Goal: Task Accomplishment & Management: Manage account settings

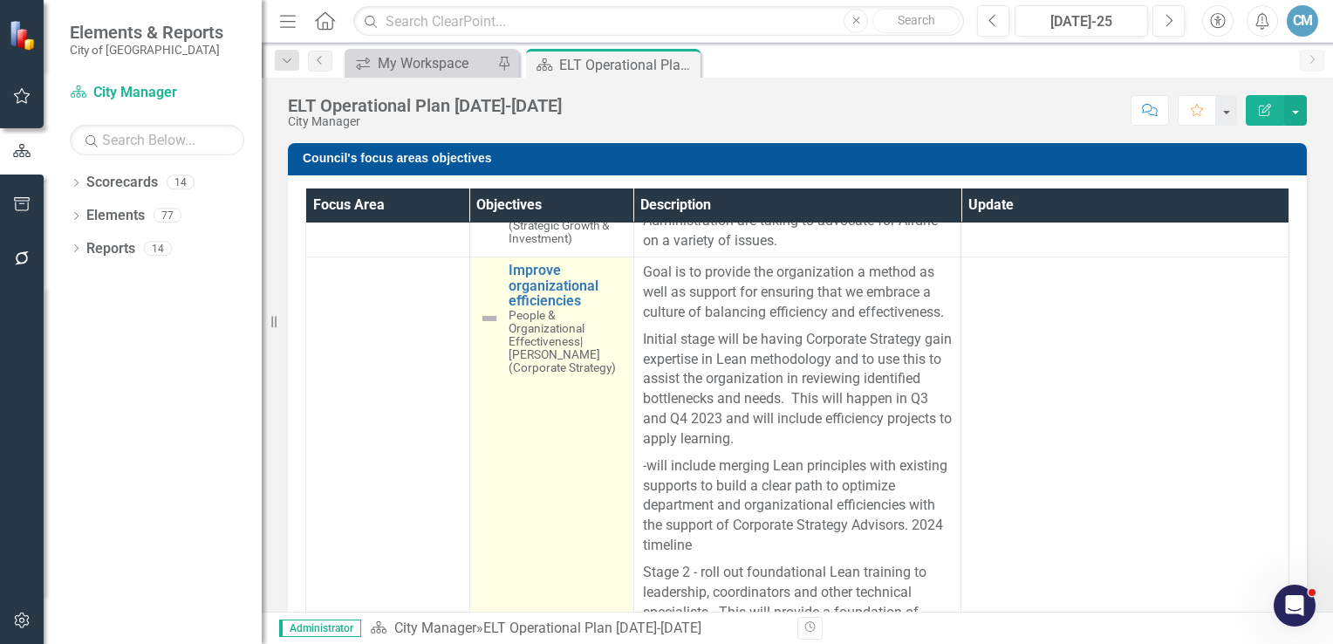
scroll to position [262, 0]
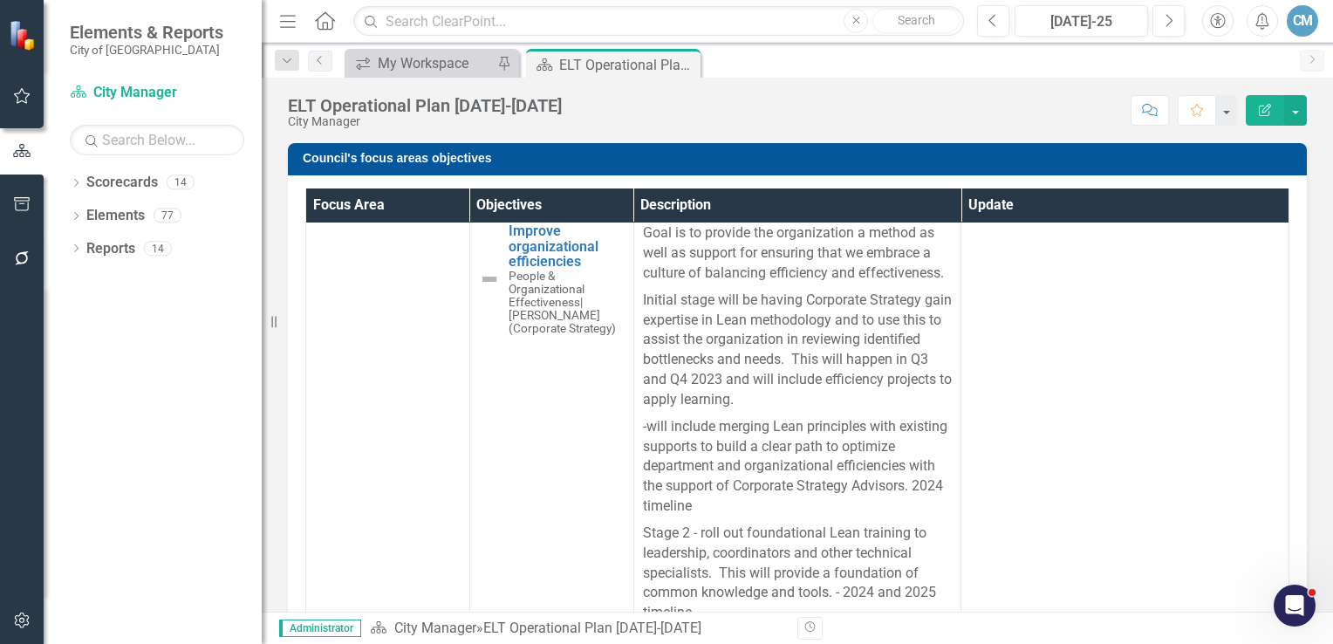
click at [65, 185] on div "Dropdown Scorecards 14 zTraining Scorecard Dropdown Council Focus Areas Afforda…" at bounding box center [153, 405] width 218 height 475
click at [75, 186] on icon "Dropdown" at bounding box center [76, 185] width 12 height 10
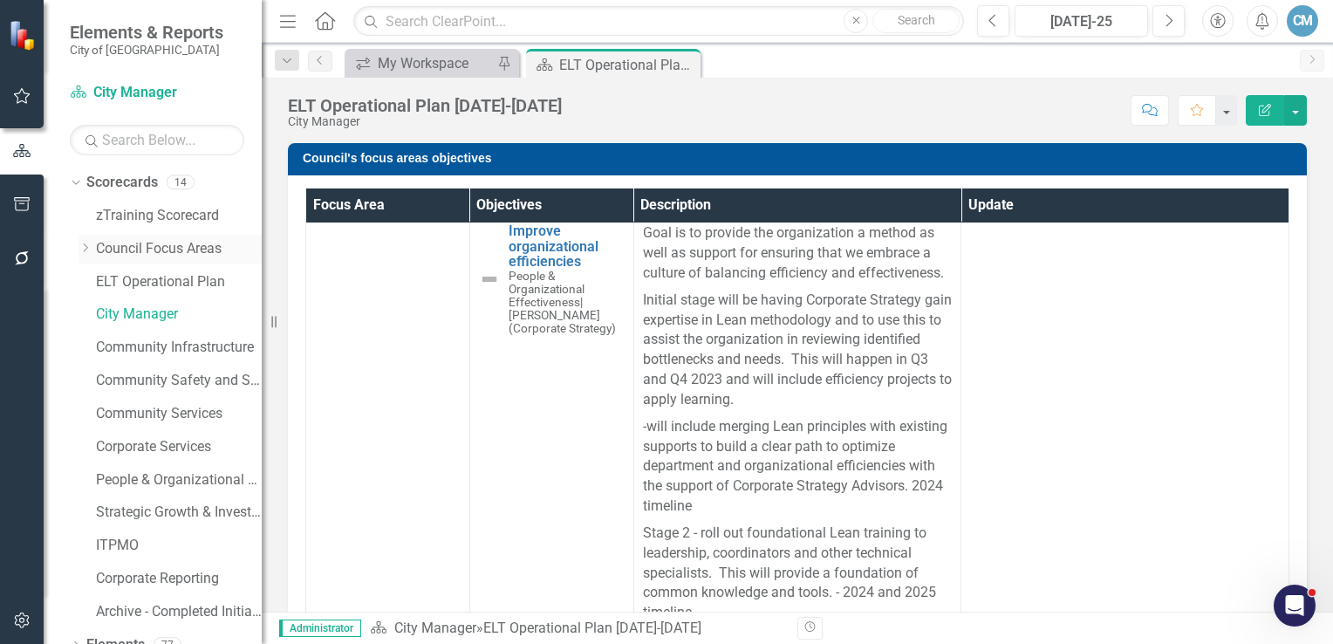
click at [126, 248] on link "Council Focus Areas" at bounding box center [179, 249] width 166 height 20
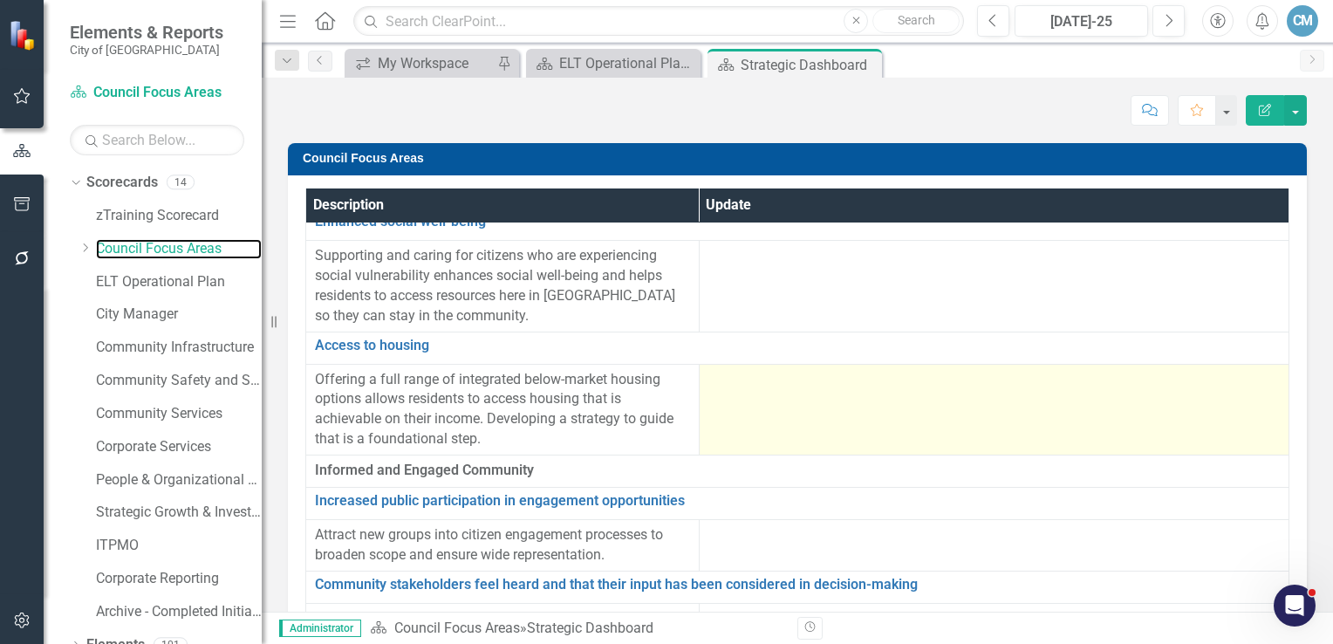
scroll to position [1483, 0]
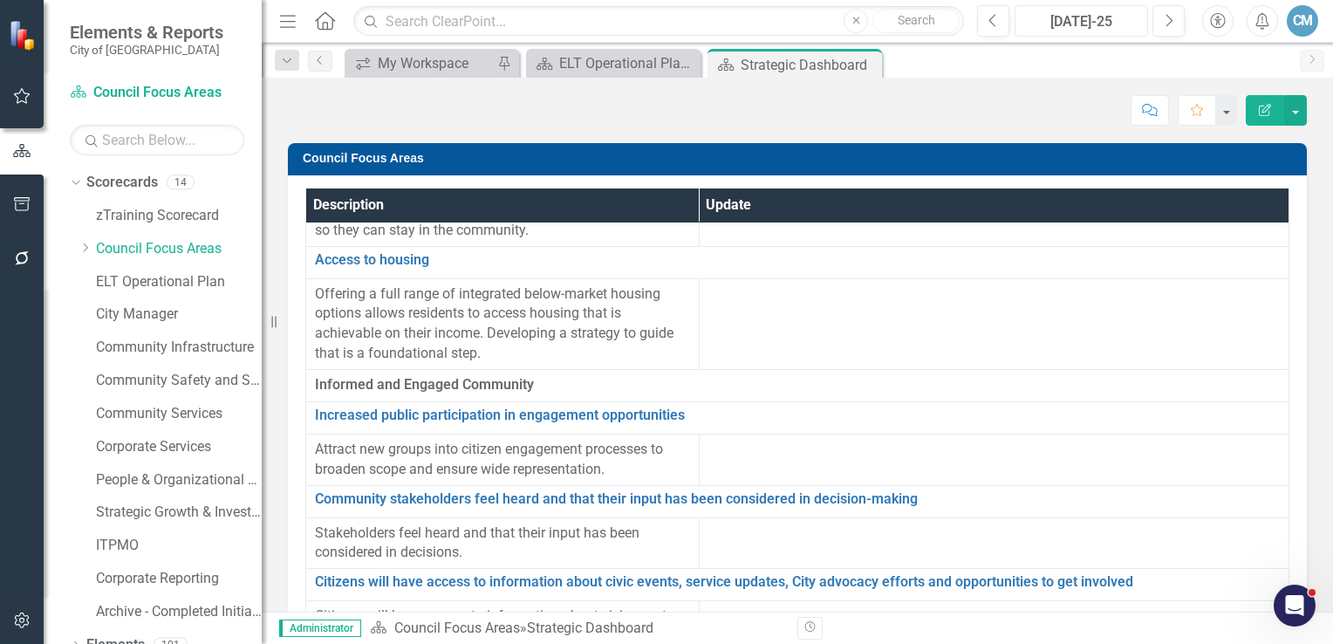
click at [1060, 18] on div "[DATE]-25" at bounding box center [1081, 21] width 121 height 21
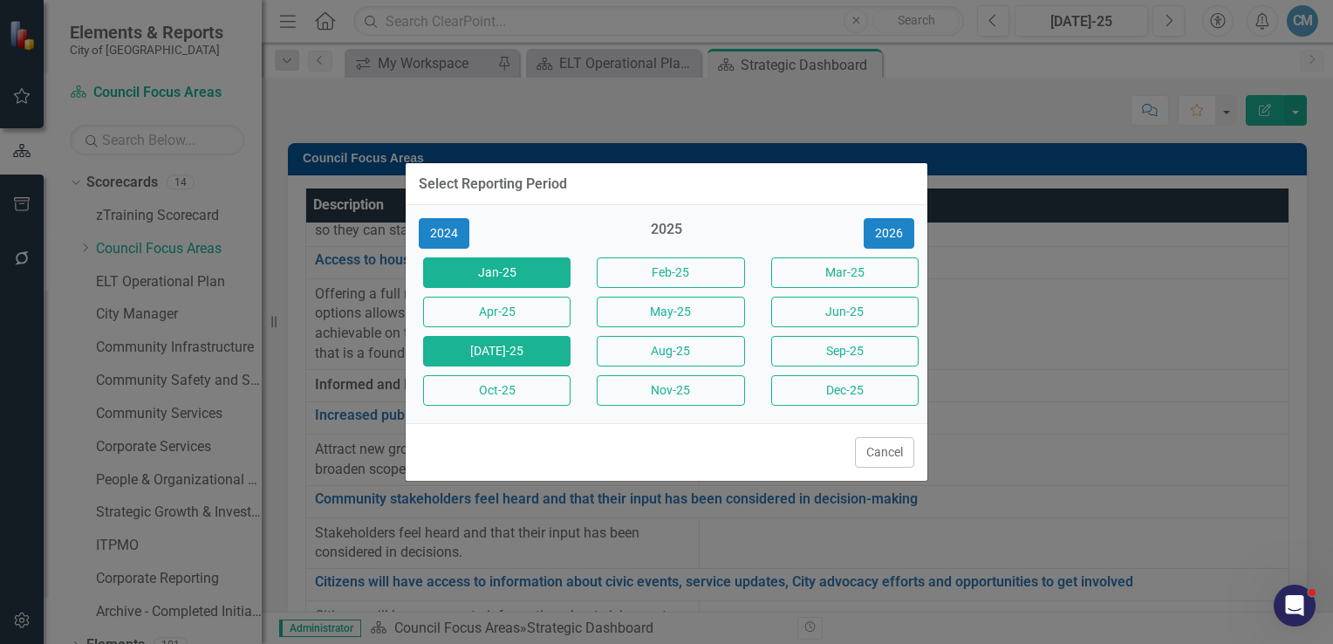
click at [506, 270] on button "Jan-25" at bounding box center [496, 272] width 147 height 31
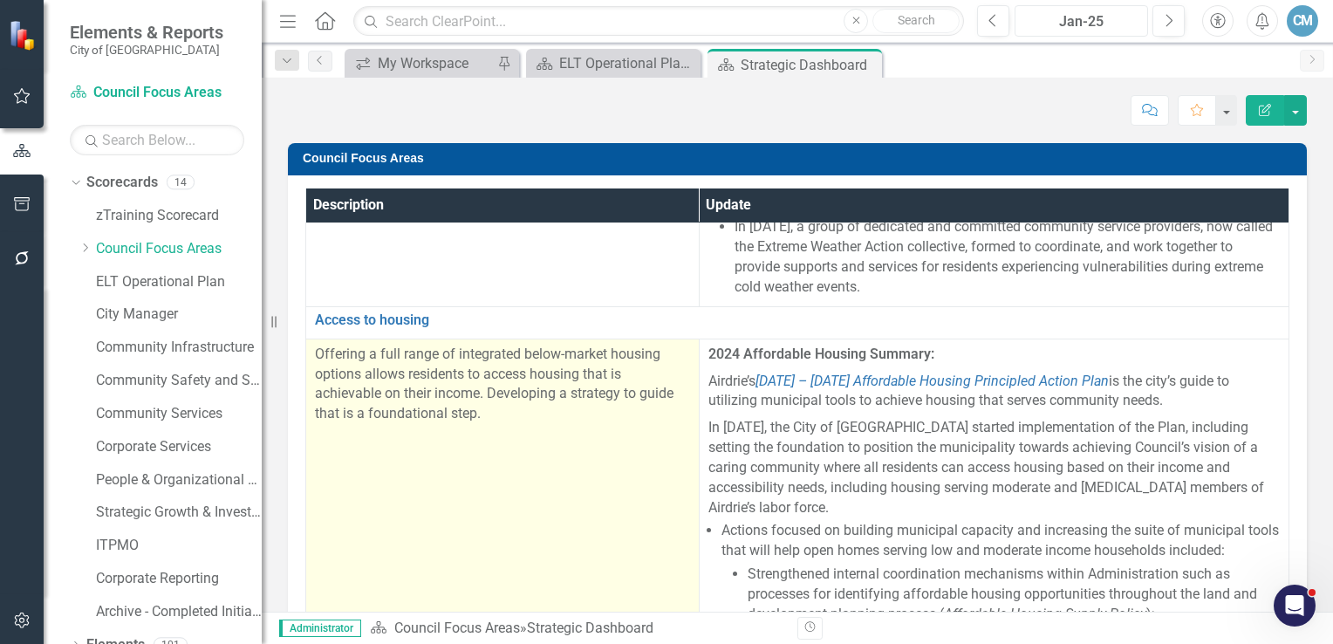
scroll to position [3489, 0]
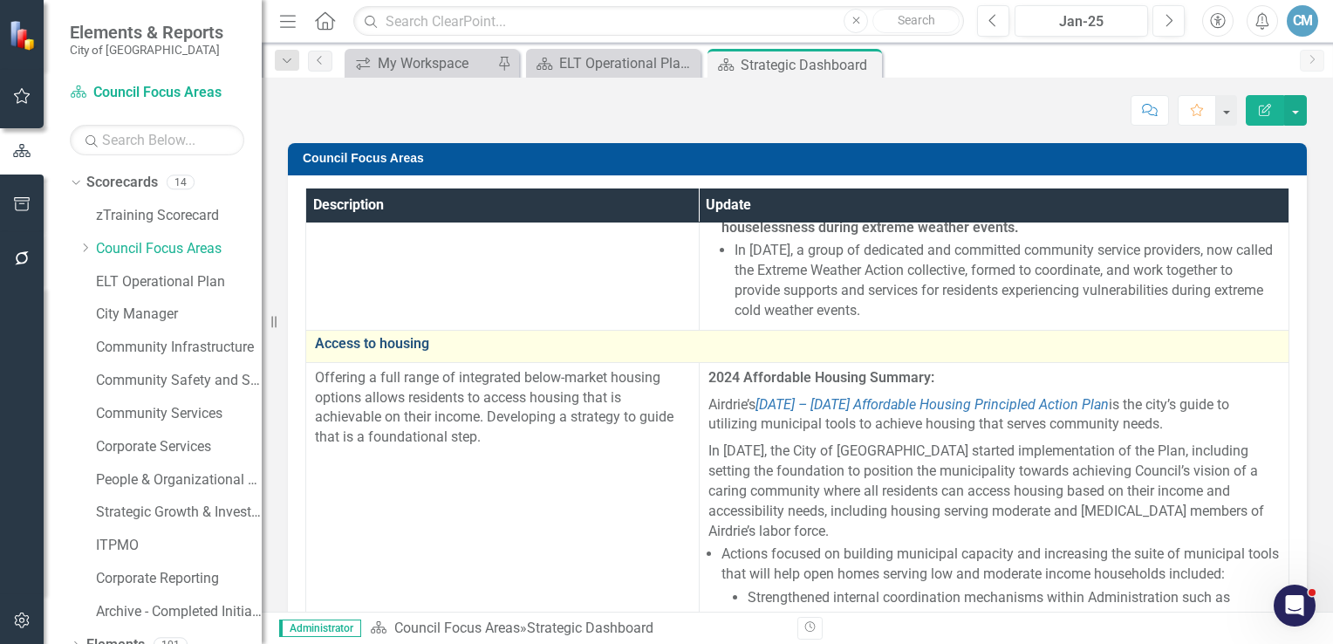
click at [363, 345] on link "Access to housing" at bounding box center [797, 344] width 965 height 16
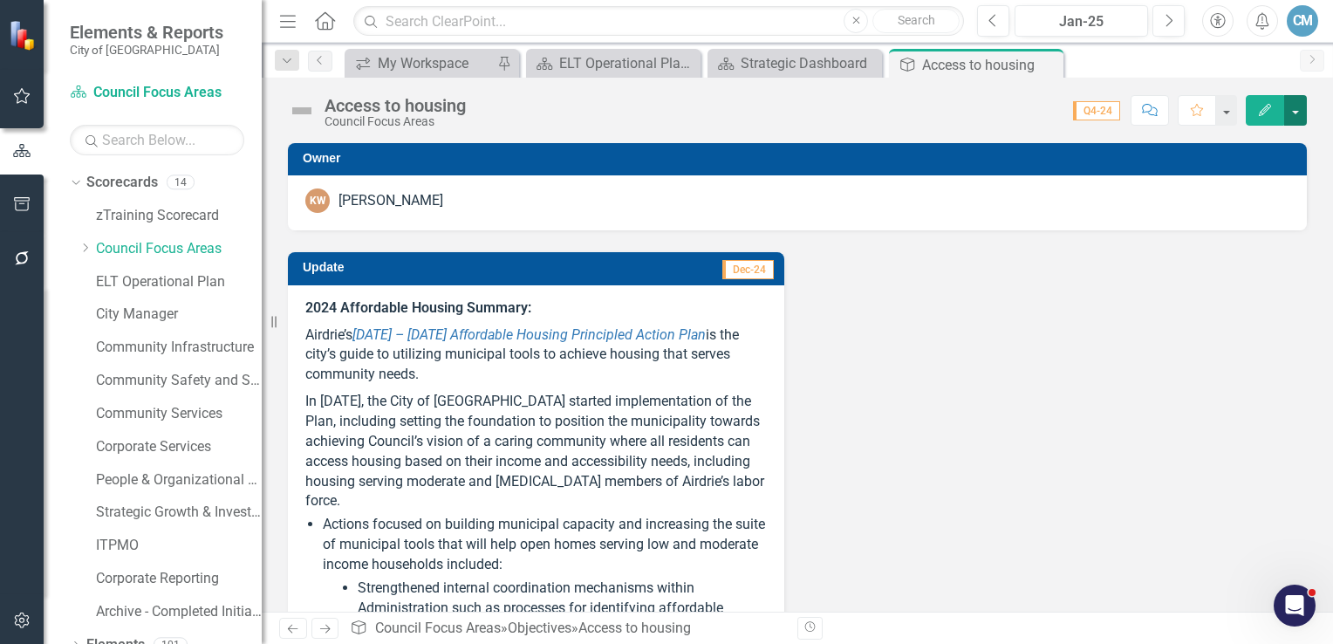
click at [1299, 117] on button "button" at bounding box center [1295, 110] width 23 height 31
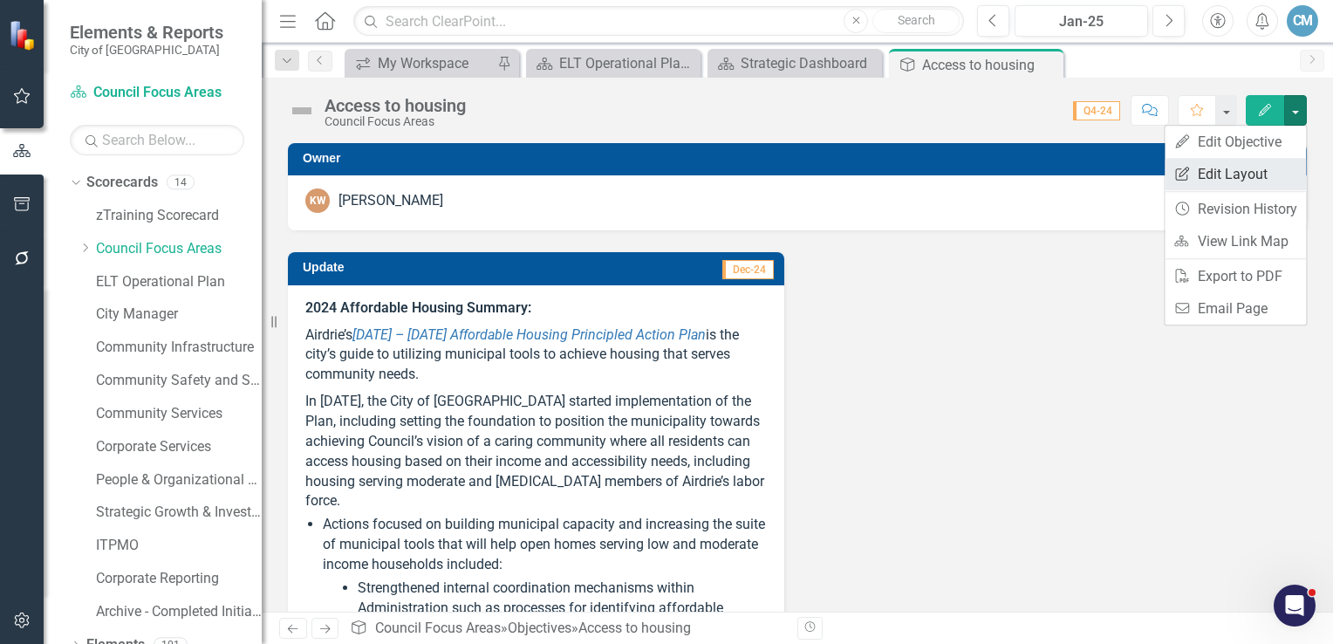
click at [1230, 179] on link "Edit Report Edit Layout" at bounding box center [1235, 174] width 141 height 32
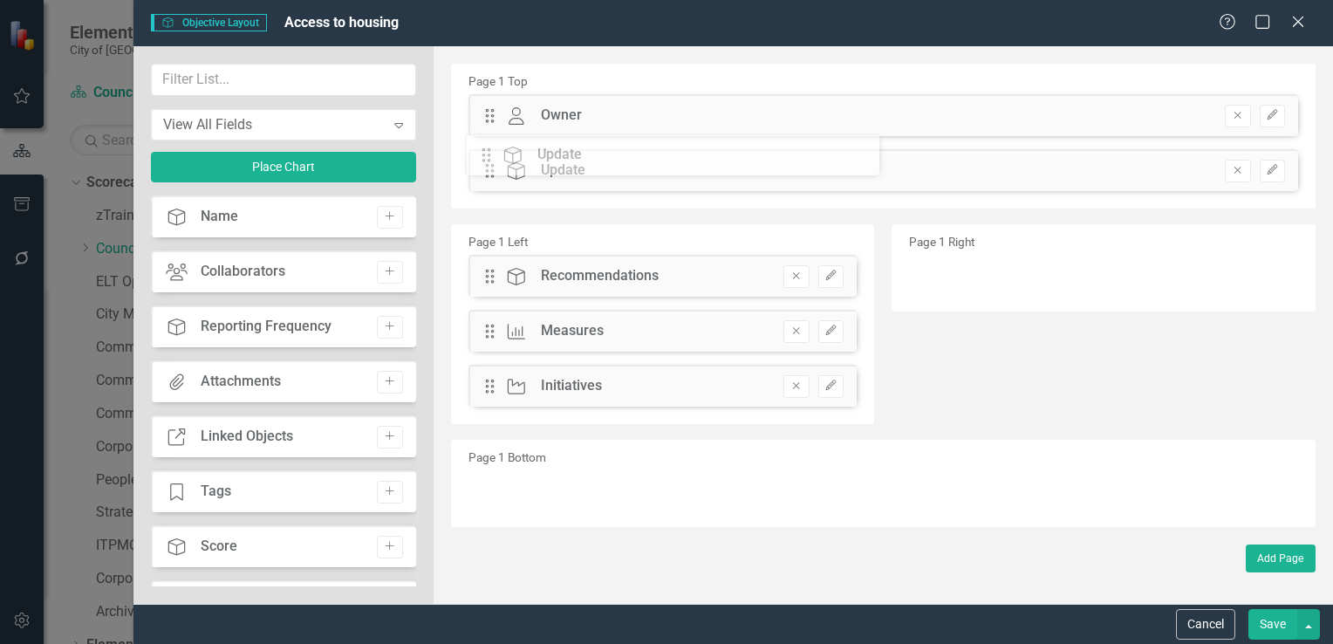
drag, startPoint x: 487, startPoint y: 229, endPoint x: 496, endPoint y: 162, distance: 67.0
click at [1274, 623] on button "Save" at bounding box center [1272, 624] width 49 height 31
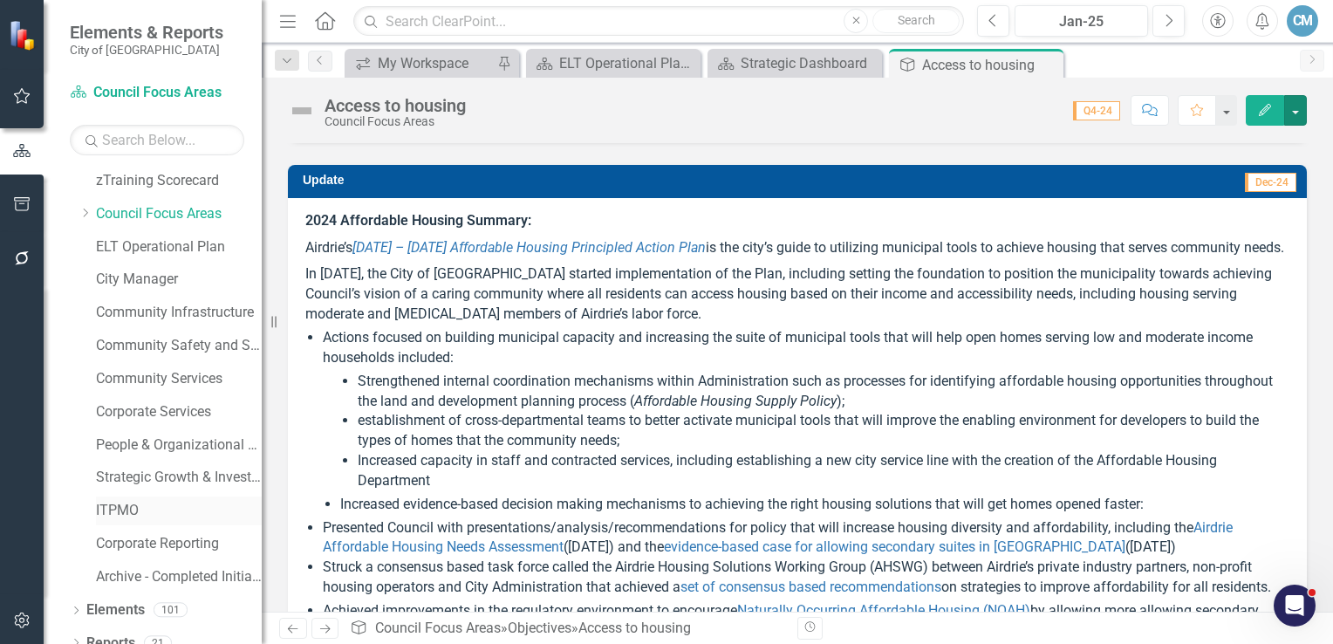
scroll to position [52, 0]
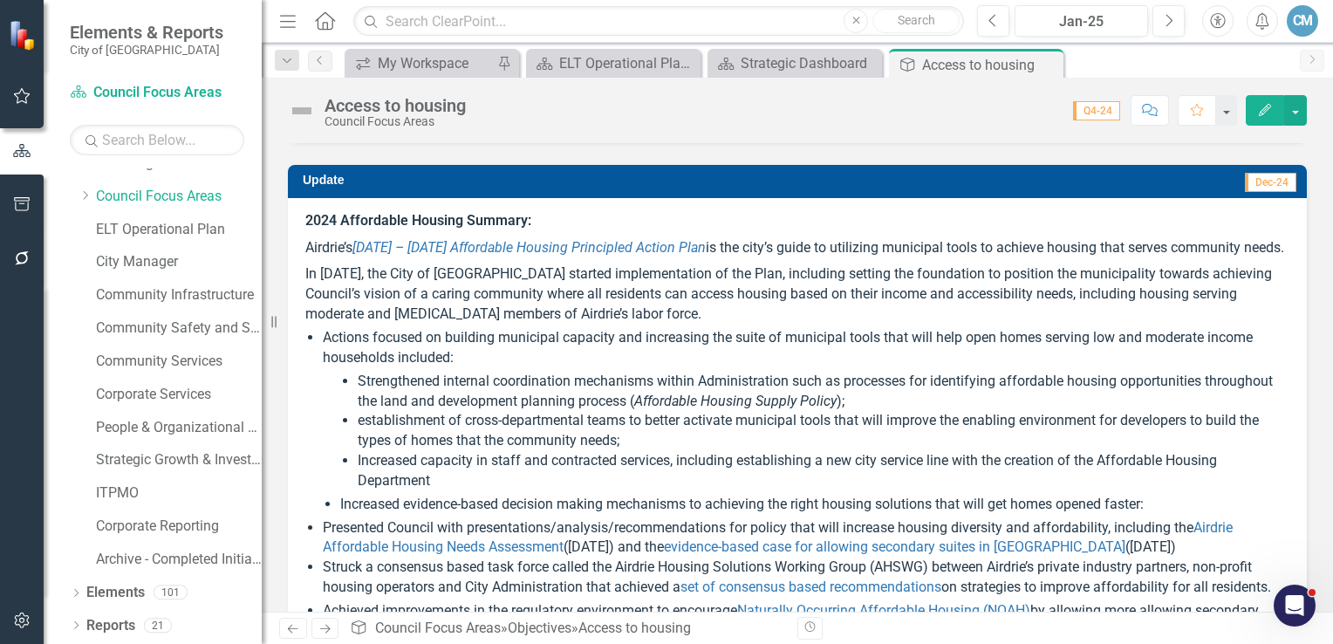
click at [299, 218] on div "2024 Affordable Housing Summary: Airdrie’s [DATE] – [DATE] Affordable Housing P…" at bounding box center [797, 606] width 1019 height 817
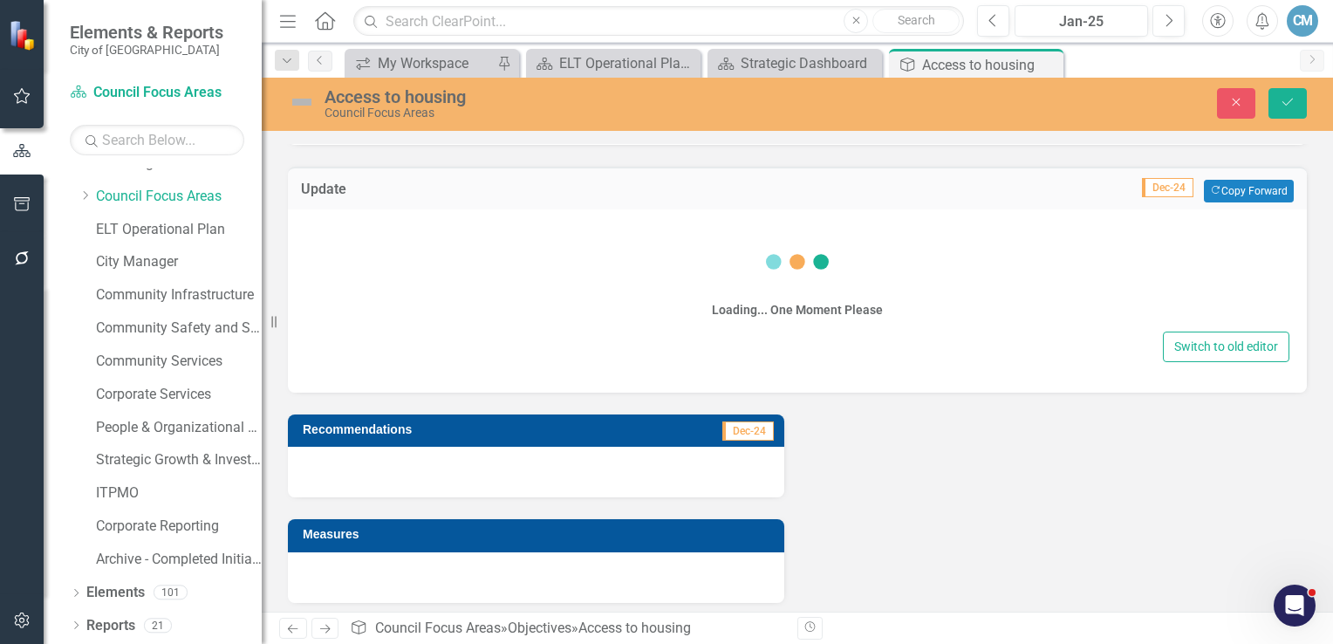
click at [299, 218] on div "Loading... One Moment Please Switch to old editor" at bounding box center [797, 300] width 1019 height 183
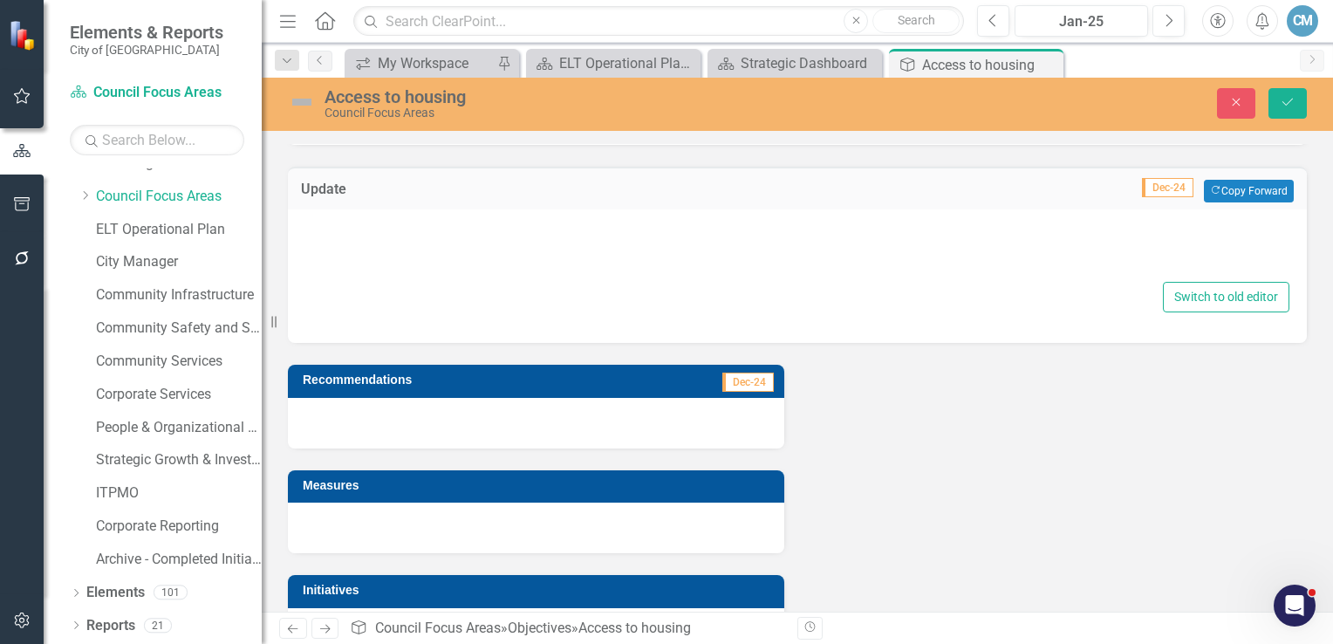
type textarea "<l><ipsumd>7932 Sitametcon Adipisc Elitsed:</doeius></t> <i>Utlabor’e <do><m al…"
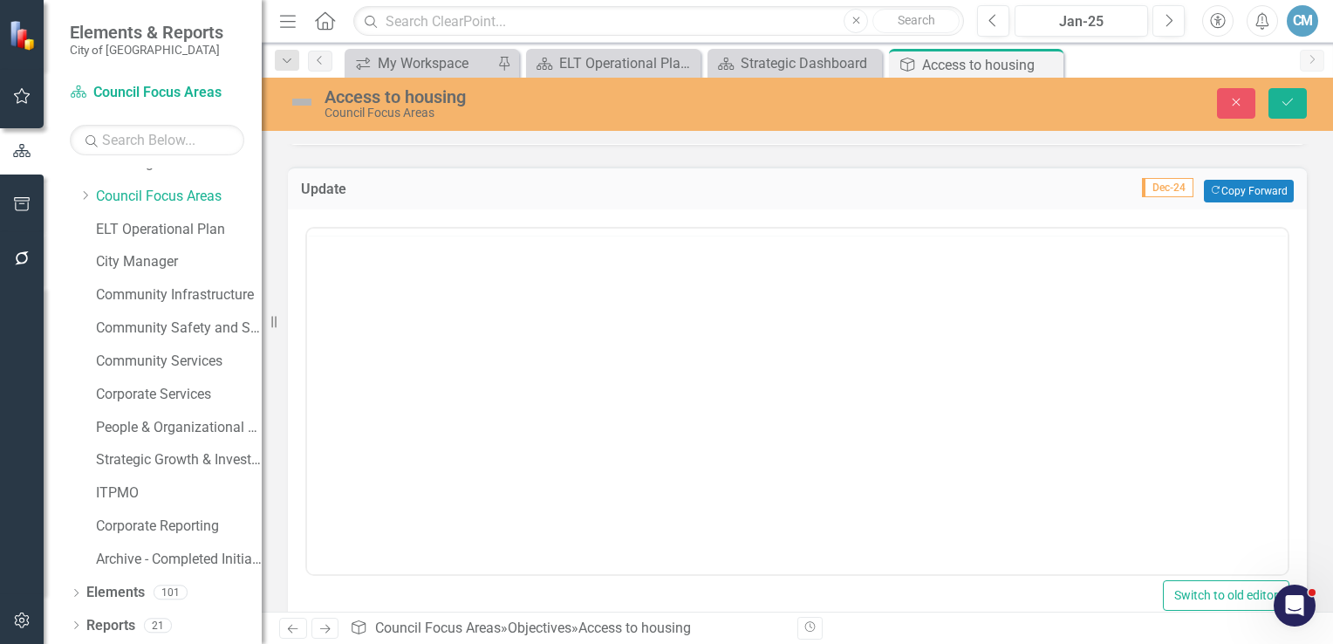
scroll to position [0, 0]
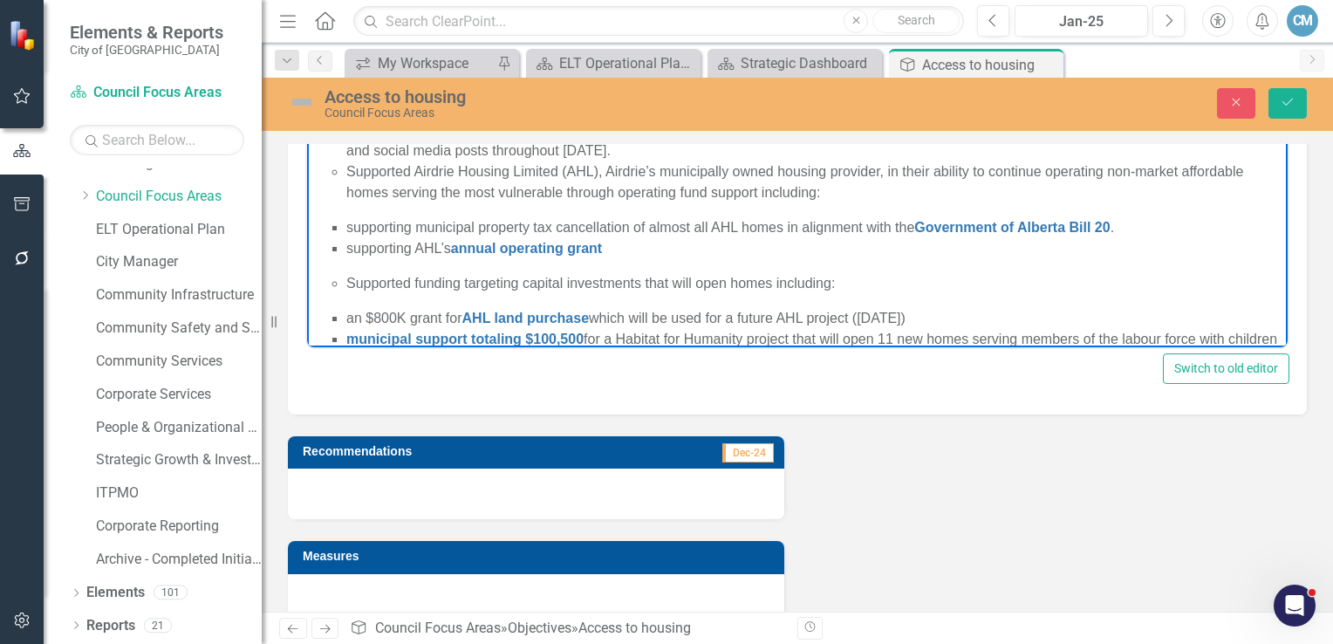
scroll to position [426, 0]
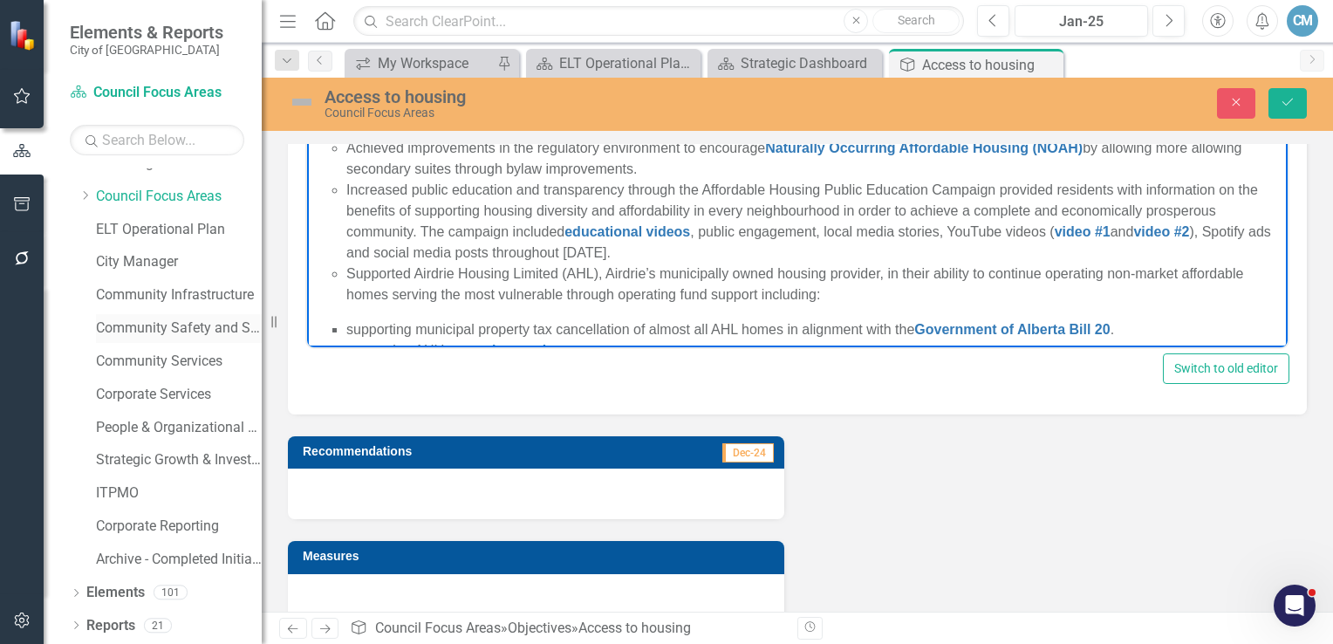
click at [150, 328] on link "Community Safety and Social Services" at bounding box center [179, 328] width 166 height 20
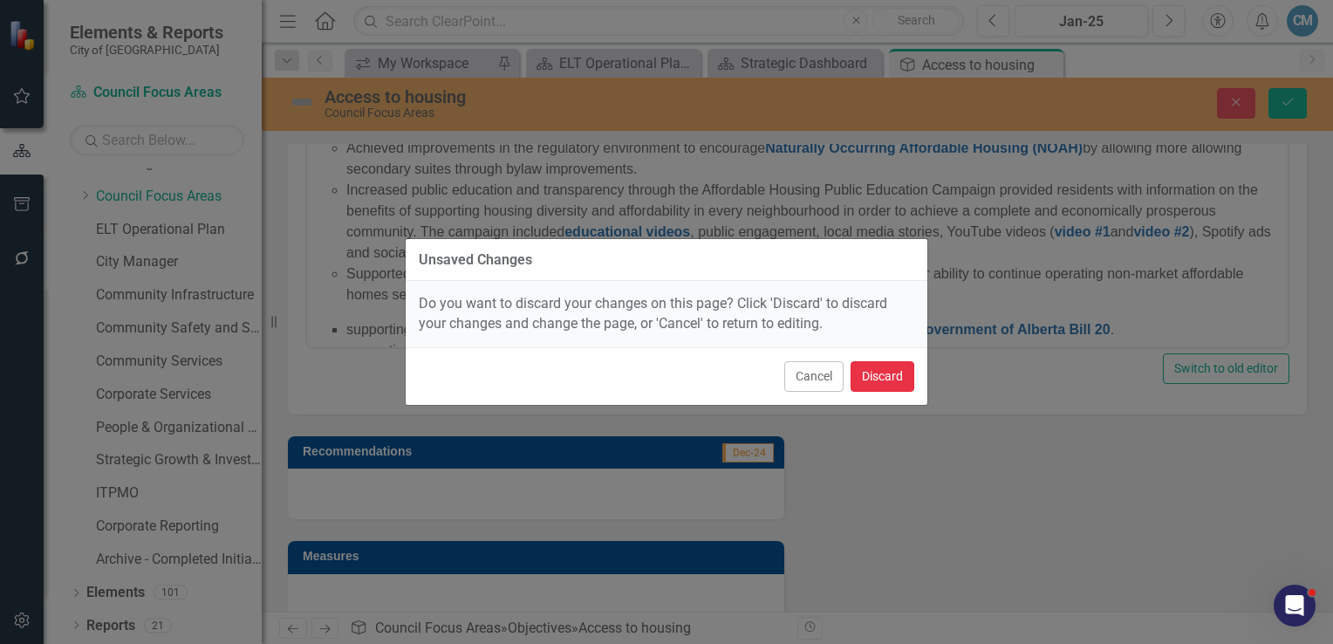
click at [875, 375] on button "Discard" at bounding box center [883, 376] width 64 height 31
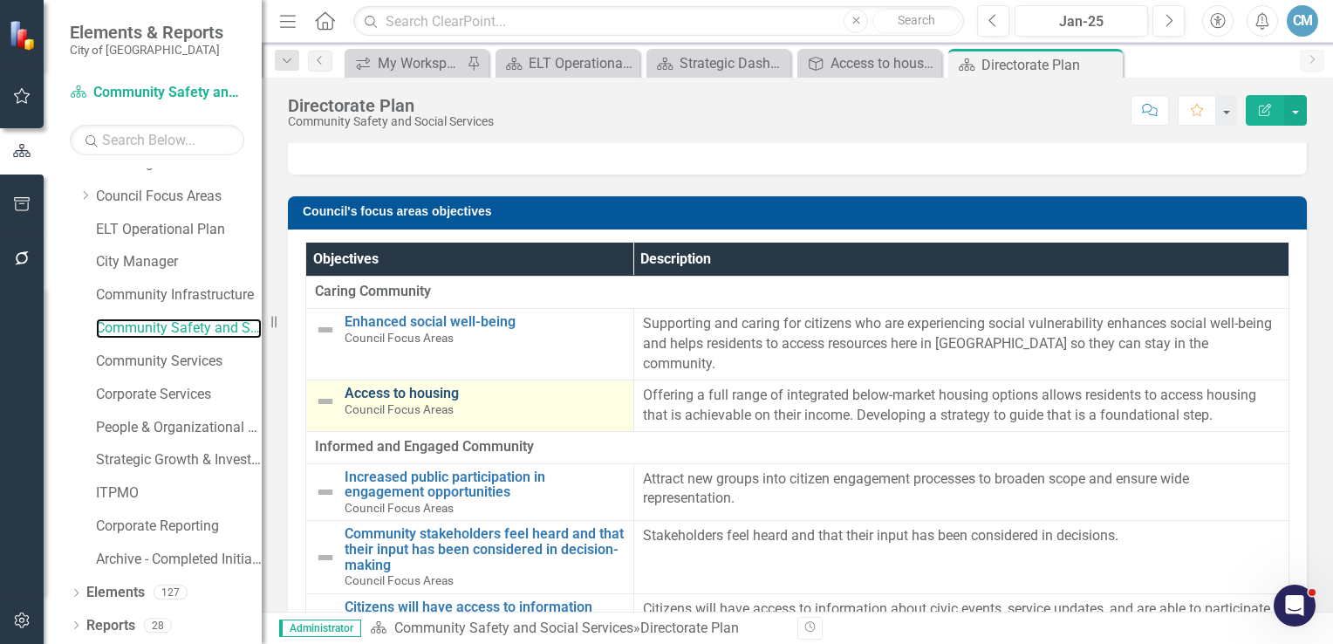
scroll to position [174, 0]
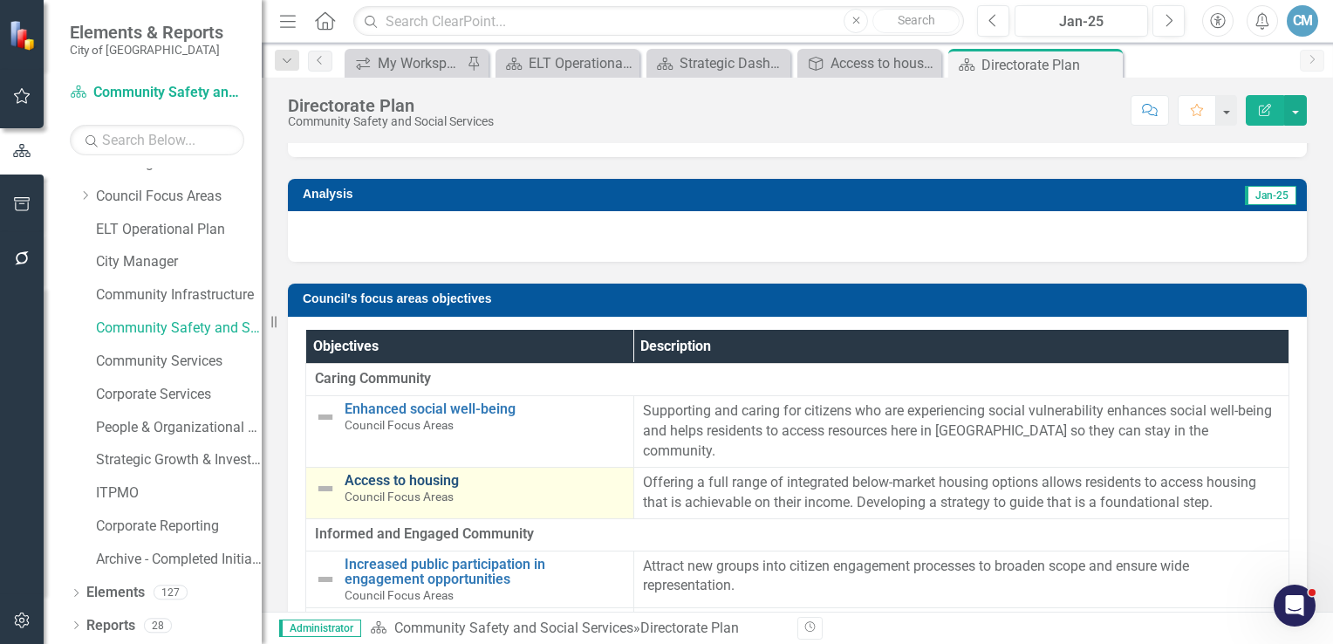
click at [387, 473] on link "Access to housing" at bounding box center [485, 481] width 280 height 16
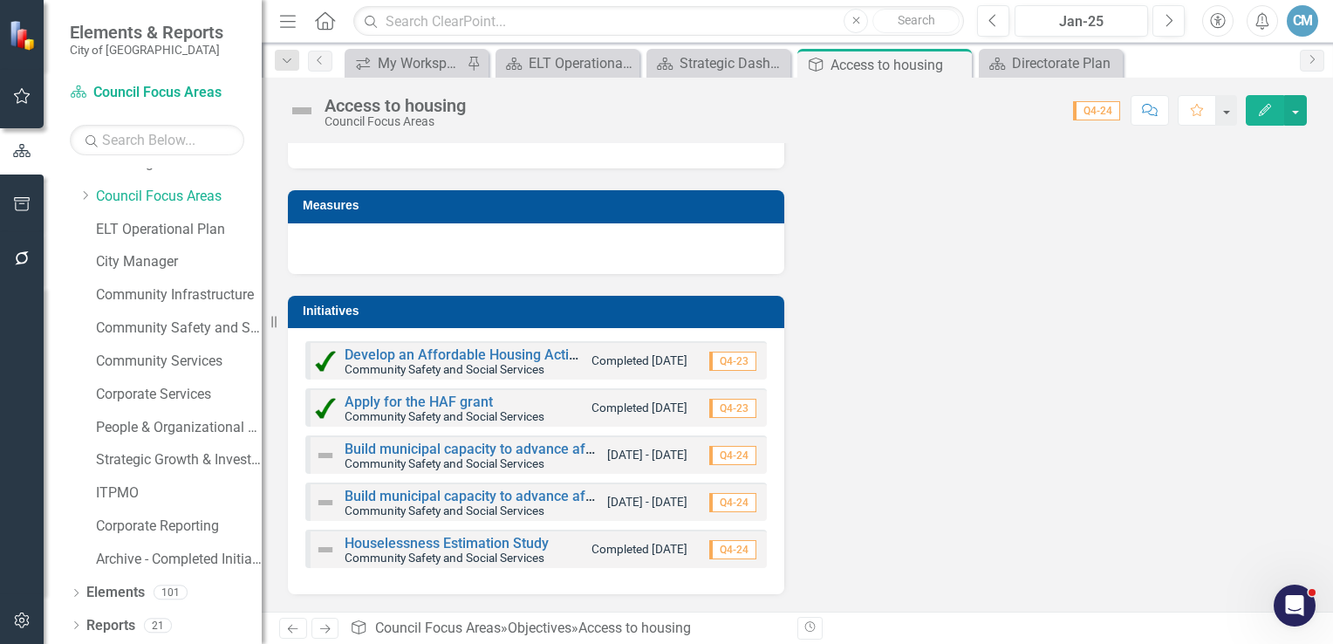
scroll to position [990, 0]
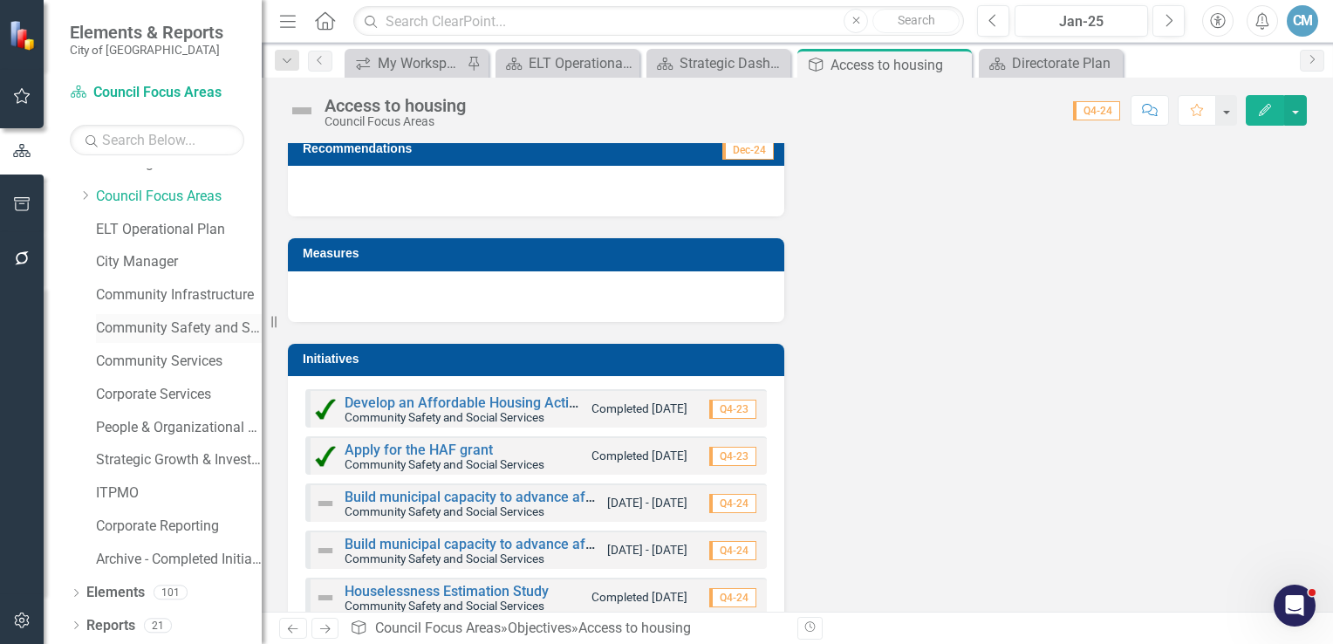
click at [165, 334] on link "Community Safety and Social Services" at bounding box center [179, 328] width 166 height 20
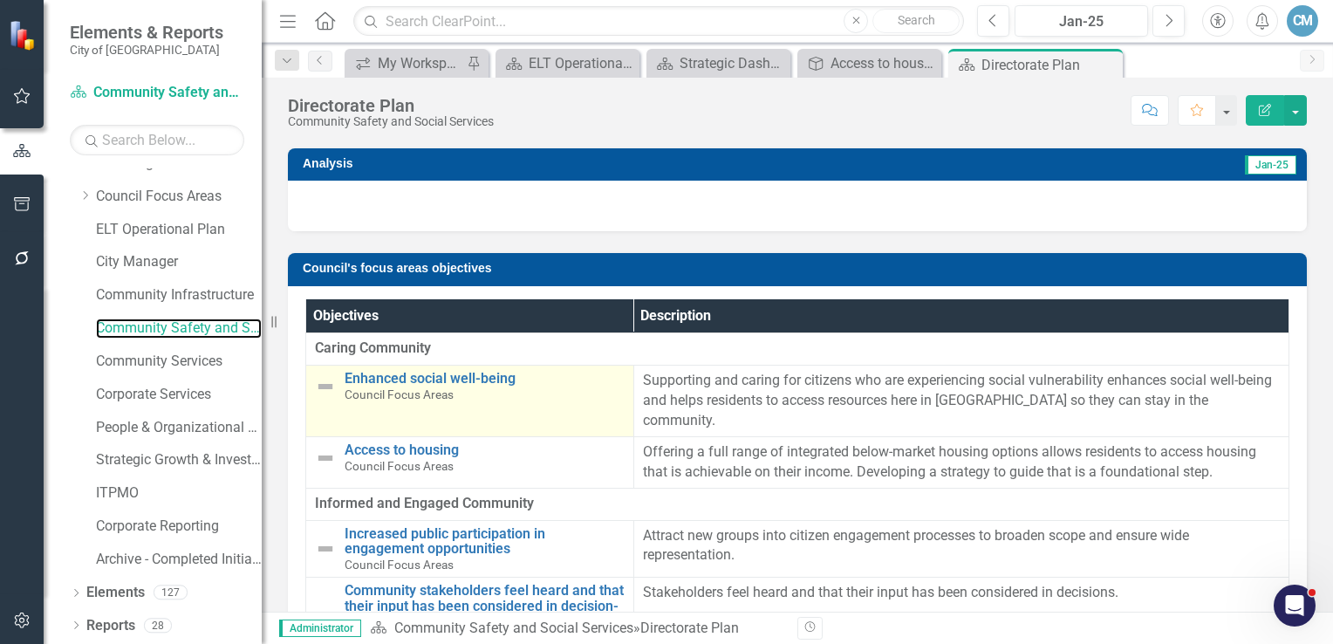
scroll to position [204, 0]
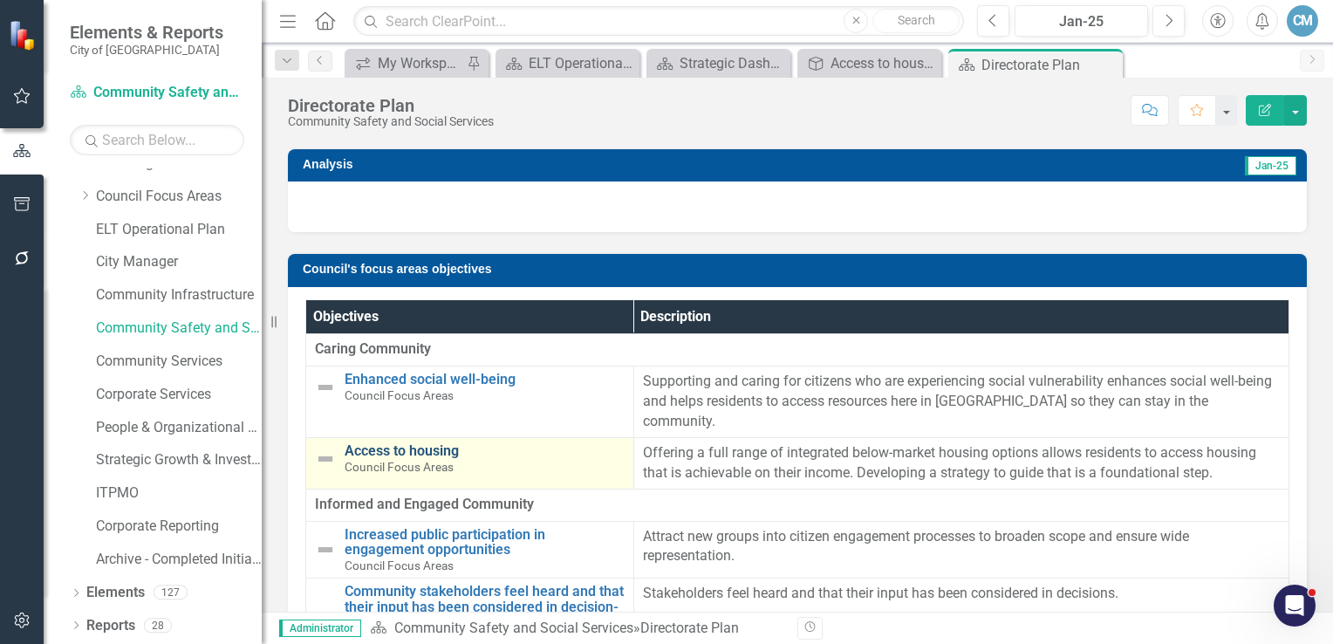
click at [413, 443] on link "Access to housing" at bounding box center [485, 451] width 280 height 16
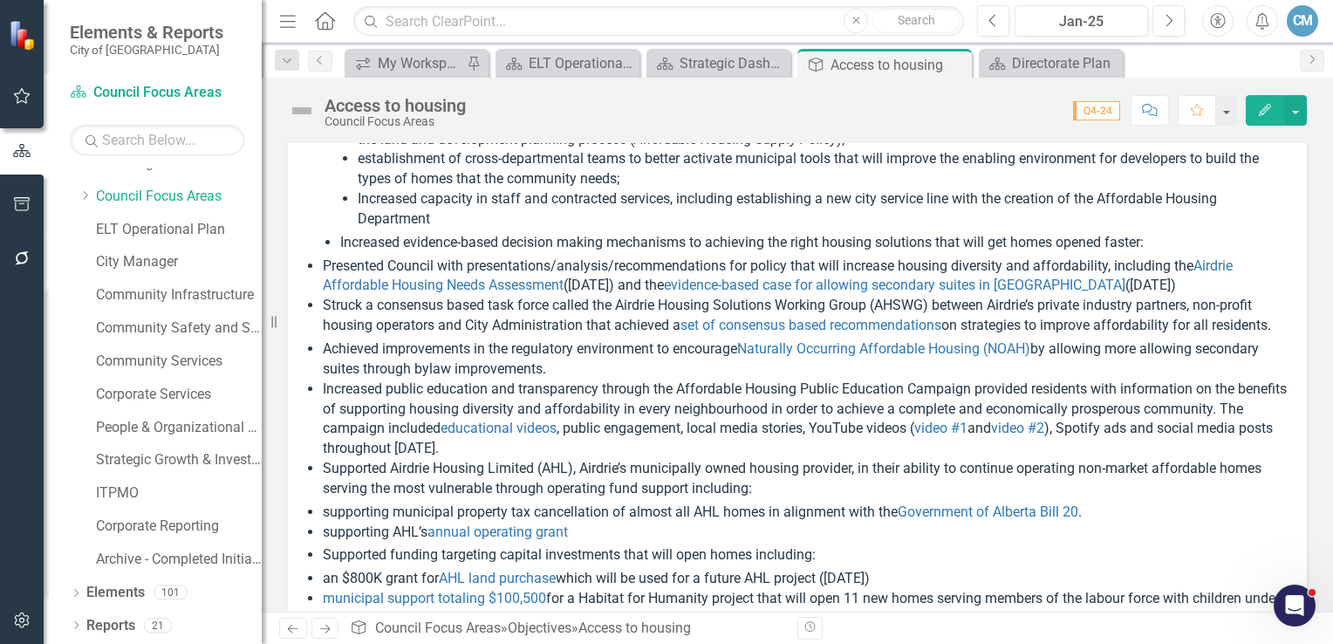
scroll to position [349, 0]
